Goal: Contribute content: Share content

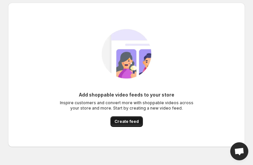
click at [120, 123] on span "Create feed" at bounding box center [126, 121] width 24 height 5
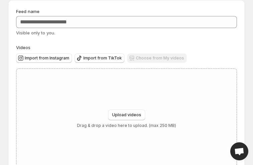
scroll to position [46, 0]
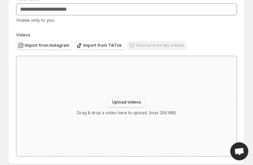
click at [124, 103] on span "Upload videos" at bounding box center [126, 102] width 29 height 5
click at [121, 99] on button "Upload videos" at bounding box center [126, 102] width 37 height 11
type input "**********"
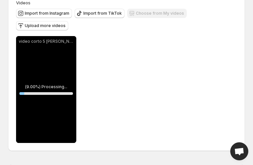
scroll to position [79, 0]
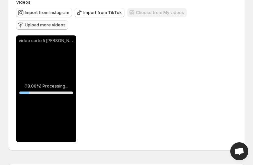
click at [66, 22] on span "Upload more videos" at bounding box center [45, 24] width 41 height 5
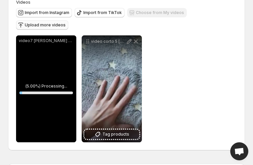
click at [66, 22] on span "Upload more videos" at bounding box center [45, 24] width 41 height 5
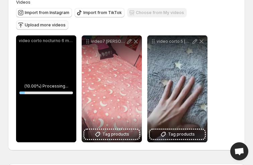
click at [66, 22] on span "Upload more videos" at bounding box center [45, 24] width 41 height 5
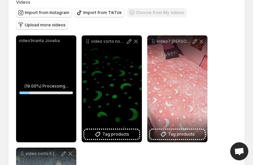
click at [55, 36] on div "video1manta Joseba" at bounding box center [46, 88] width 60 height 107
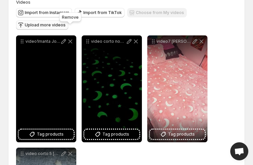
click at [70, 39] on icon at bounding box center [70, 41] width 4 height 4
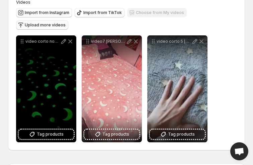
click at [66, 22] on span "Upload more videos" at bounding box center [45, 24] width 41 height 5
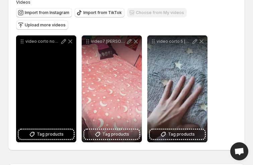
click at [41, 69] on div "video corto nocturno 6 manta Joseba" at bounding box center [46, 88] width 60 height 107
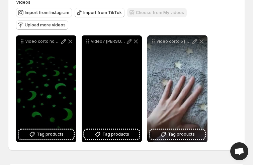
click at [121, 77] on div "video7 [PERSON_NAME] corto" at bounding box center [112, 88] width 60 height 107
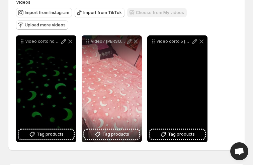
click at [179, 47] on div "video corto 5 [PERSON_NAME]" at bounding box center [177, 88] width 60 height 107
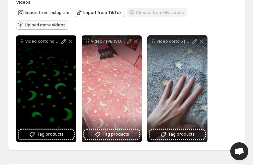
click at [66, 22] on span "Upload more videos" at bounding box center [45, 24] width 41 height 5
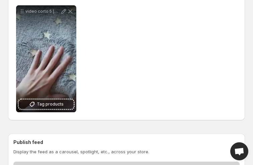
scroll to position [242, 0]
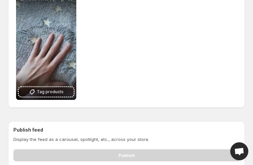
click at [122, 147] on div "Publish" at bounding box center [126, 154] width 226 height 15
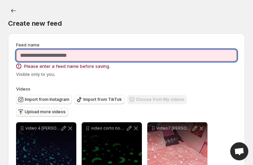
click at [90, 56] on input "Feed name" at bounding box center [126, 56] width 221 height 12
type input "*********"
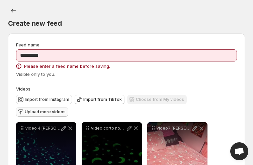
click at [193, 77] on div "Visible only to you." at bounding box center [126, 74] width 221 height 7
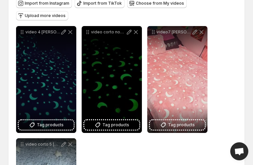
scroll to position [97, 0]
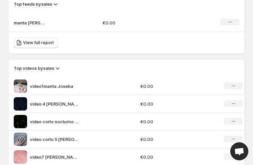
scroll to position [472, 0]
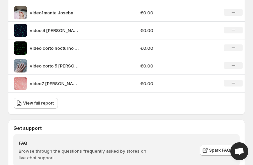
scroll to position [542, 0]
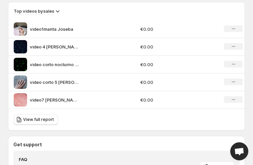
scroll to position [535, 0]
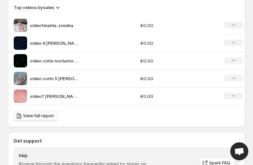
click at [40, 115] on span "View full report" at bounding box center [38, 115] width 31 height 5
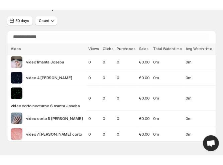
scroll to position [27, 0]
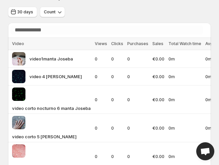
click at [128, 8] on div "30 days Count" at bounding box center [109, 12] width 203 height 11
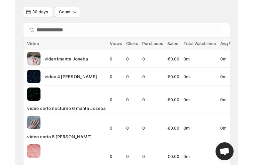
scroll to position [11, 0]
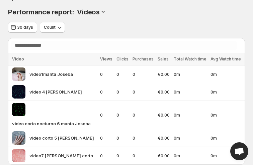
click at [151, 15] on div "Performance report: Videos" at bounding box center [126, 11] width 237 height 9
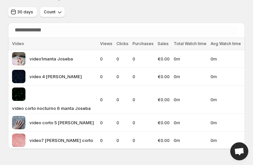
click at [246, 76] on div "Performance report: . This page is ready Performance report: Videos 30 days Cou…" at bounding box center [126, 69] width 253 height 192
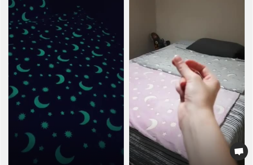
scroll to position [55, 0]
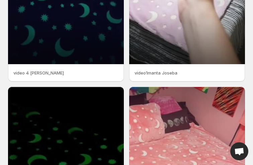
scroll to position [158, 0]
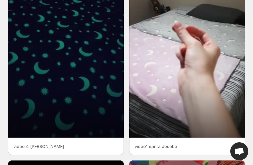
scroll to position [125, 0]
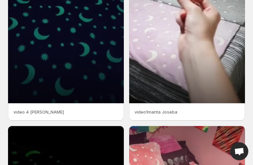
click at [163, 112] on p "video1manta Joseba" at bounding box center [186, 112] width 105 height 7
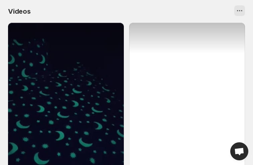
click at [186, 80] on div at bounding box center [187, 126] width 116 height 206
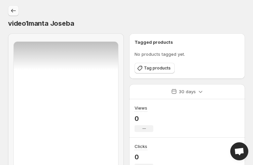
click at [12, 10] on icon "Settings" at bounding box center [13, 10] width 7 height 7
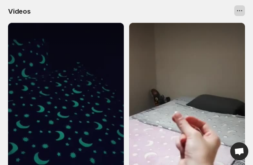
click at [240, 12] on icon "View actions for Videos" at bounding box center [239, 10] width 7 height 7
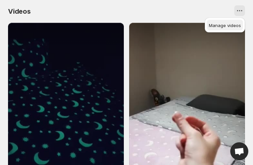
click at [236, 25] on span "Manage videos" at bounding box center [225, 25] width 32 height 5
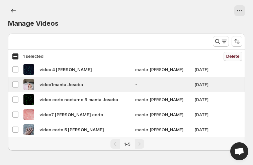
click at [232, 56] on span "Delete" at bounding box center [232, 56] width 13 height 5
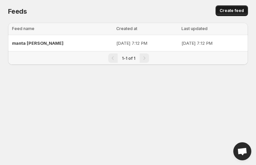
click at [231, 11] on span "Create feed" at bounding box center [232, 10] width 24 height 5
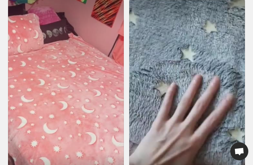
scroll to position [341, 0]
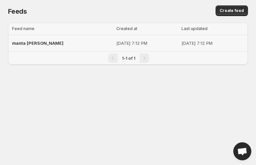
click at [116, 44] on p "[DATE] 7:12 PM" at bounding box center [146, 43] width 61 height 7
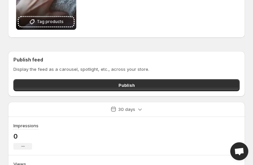
scroll to position [328, 0]
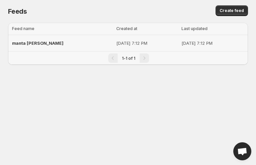
click at [116, 44] on p "[DATE] 7:12 PM" at bounding box center [146, 43] width 61 height 7
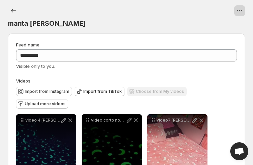
click at [243, 9] on icon "View actions for manta luz" at bounding box center [239, 10] width 7 height 7
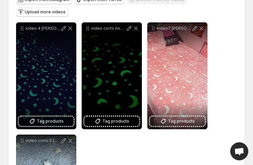
scroll to position [97, 0]
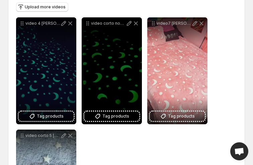
drag, startPoint x: 253, startPoint y: 55, endPoint x: 255, endPoint y: 66, distance: 11.0
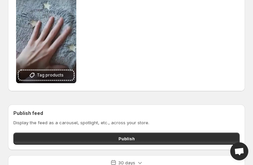
scroll to position [224, 0]
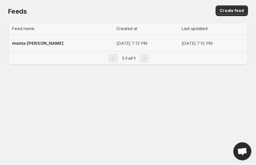
click at [116, 42] on p "[DATE] 7:12 PM" at bounding box center [146, 43] width 61 height 7
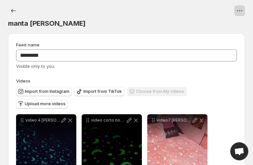
click at [240, 10] on icon "View actions for manta luz" at bounding box center [239, 10] width 7 height 7
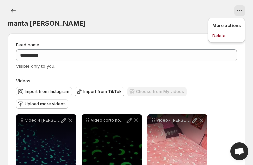
click at [232, 26] on p "More actions" at bounding box center [226, 25] width 29 height 7
click at [220, 28] on p "More actions" at bounding box center [226, 25] width 29 height 7
click at [231, 26] on p "More actions" at bounding box center [226, 25] width 29 height 7
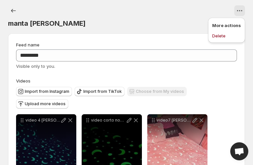
click at [192, 16] on div "manta [PERSON_NAME]" at bounding box center [126, 16] width 237 height 23
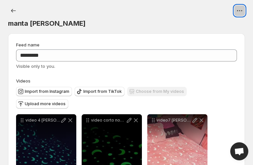
click at [240, 10] on icon "View actions for manta luz" at bounding box center [239, 10] width 7 height 7
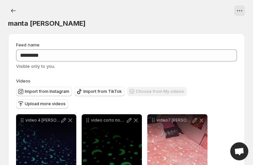
click at [238, 153] on span "Open chat" at bounding box center [239, 152] width 11 height 9
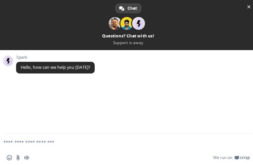
click at [5, 145] on textarea "Compose your message..." at bounding box center [117, 142] width 228 height 6
type textarea "**********"
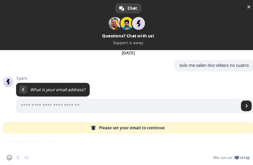
scroll to position [31, 0]
type input "**********"
click at [245, 107] on span "Send" at bounding box center [246, 105] width 3 height 3
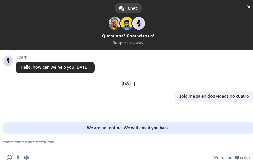
scroll to position [0, 0]
click at [249, 7] on span "Close chat" at bounding box center [248, 6] width 3 height 3
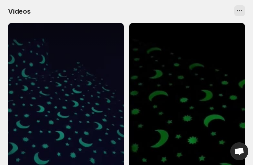
click at [240, 11] on icon "View actions for Videos" at bounding box center [239, 10] width 1 height 1
click at [231, 26] on span "Manage videos" at bounding box center [225, 25] width 32 height 5
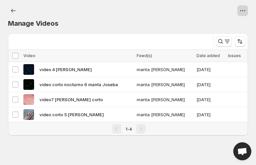
click at [246, 12] on icon "View actions for Manage Videos" at bounding box center [242, 10] width 7 height 7
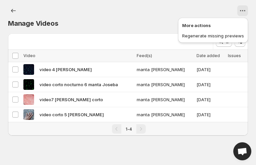
click at [207, 26] on p "More actions" at bounding box center [213, 25] width 62 height 7
click at [160, 26] on div "Manage Videos" at bounding box center [128, 23] width 240 height 9
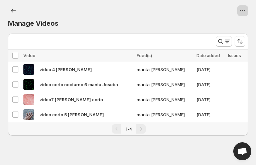
click at [241, 8] on icon "View actions for Manage Videos" at bounding box center [242, 10] width 7 height 7
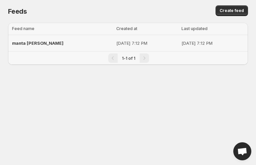
click at [116, 43] on p "[DATE] 7:12 PM" at bounding box center [146, 43] width 61 height 7
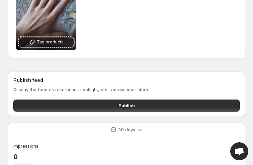
scroll to position [286, 0]
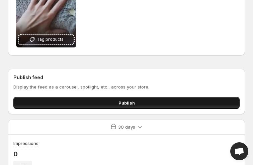
click at [136, 97] on button "Publish" at bounding box center [126, 103] width 226 height 12
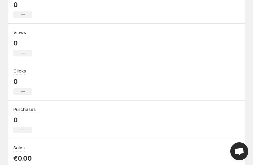
scroll to position [0, 0]
